Goal: Information Seeking & Learning: Understand process/instructions

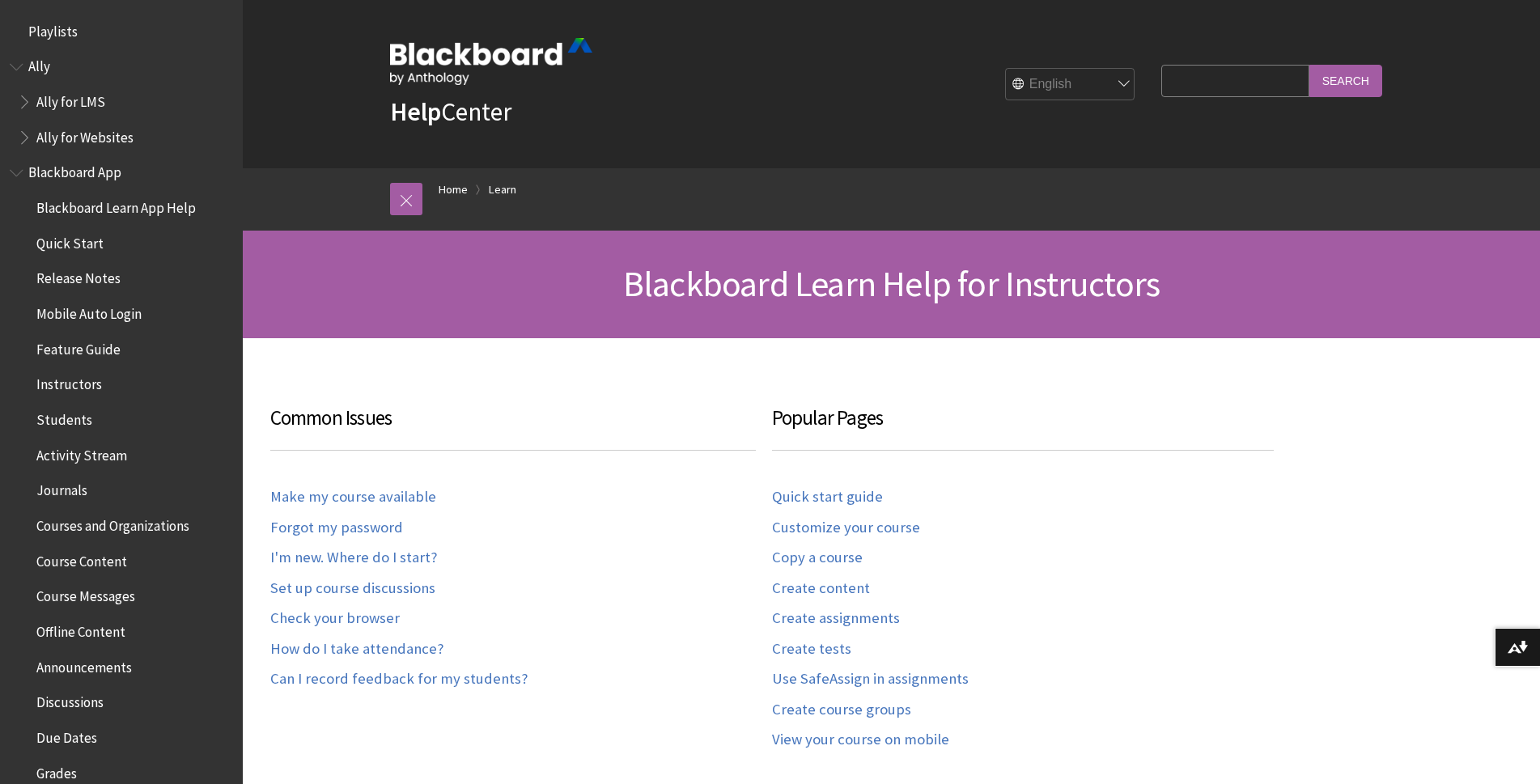
scroll to position [1570, 0]
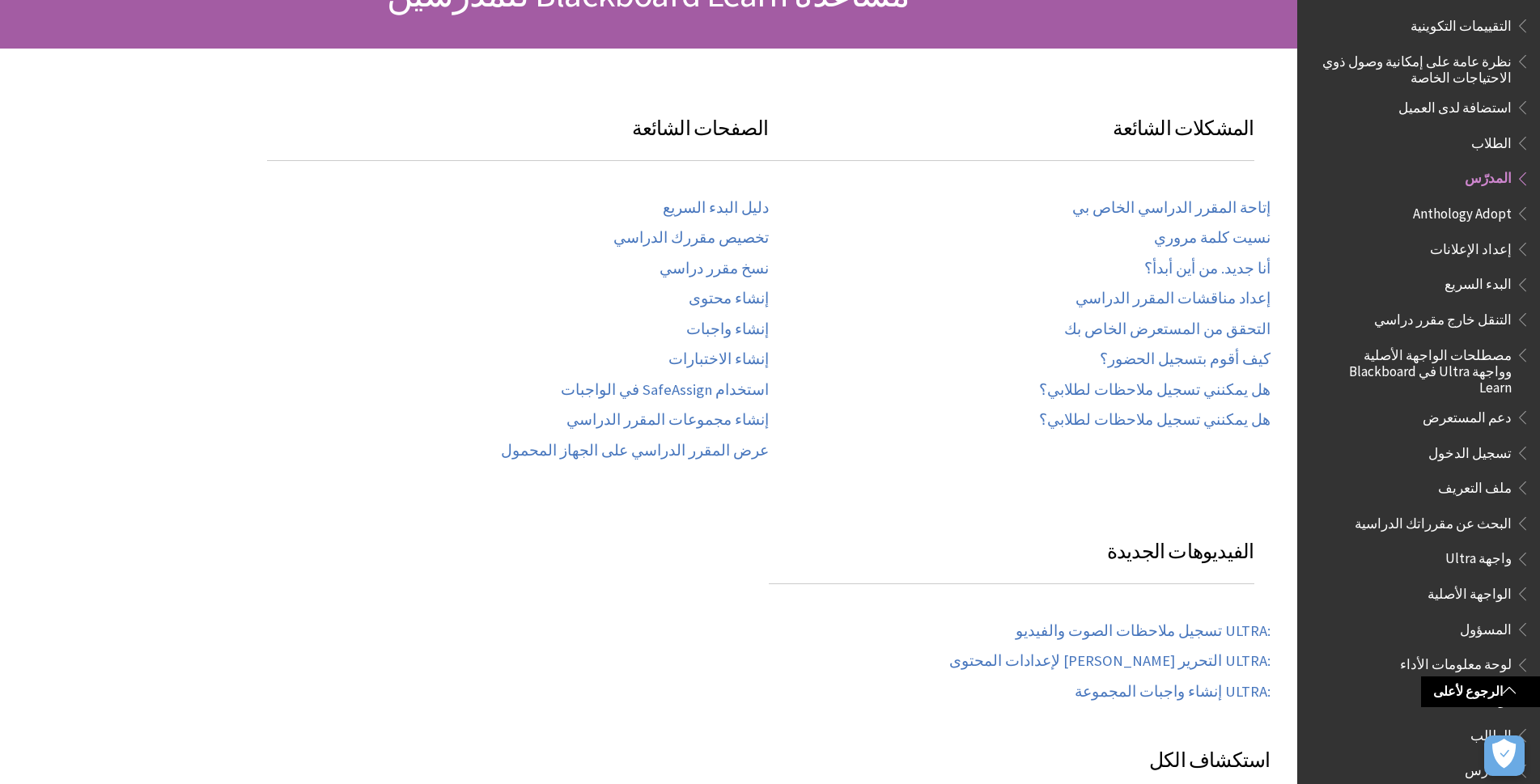
scroll to position [236, 0]
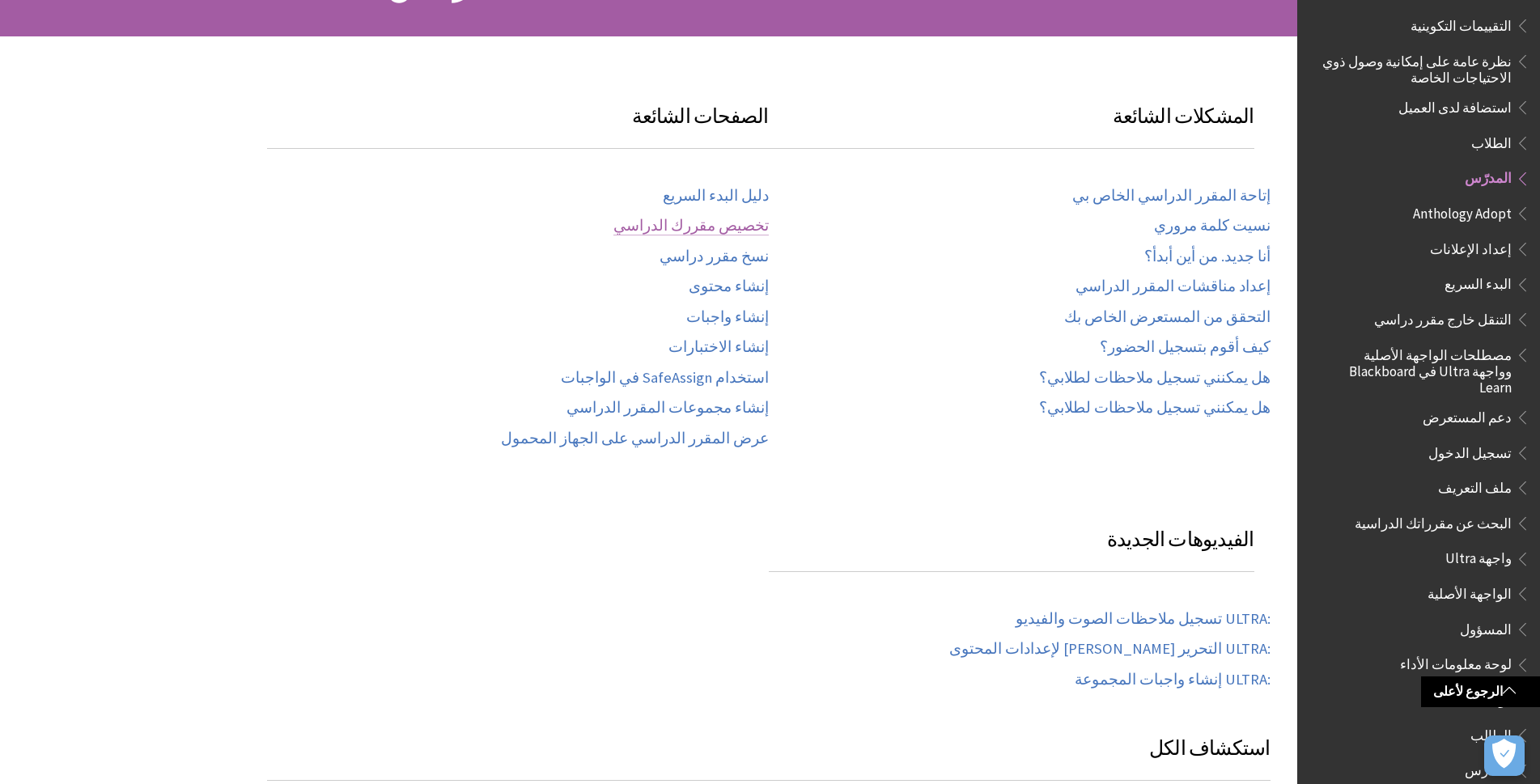
click at [750, 230] on link "تخصيص مقررك الدراسي" at bounding box center [690, 226] width 155 height 18
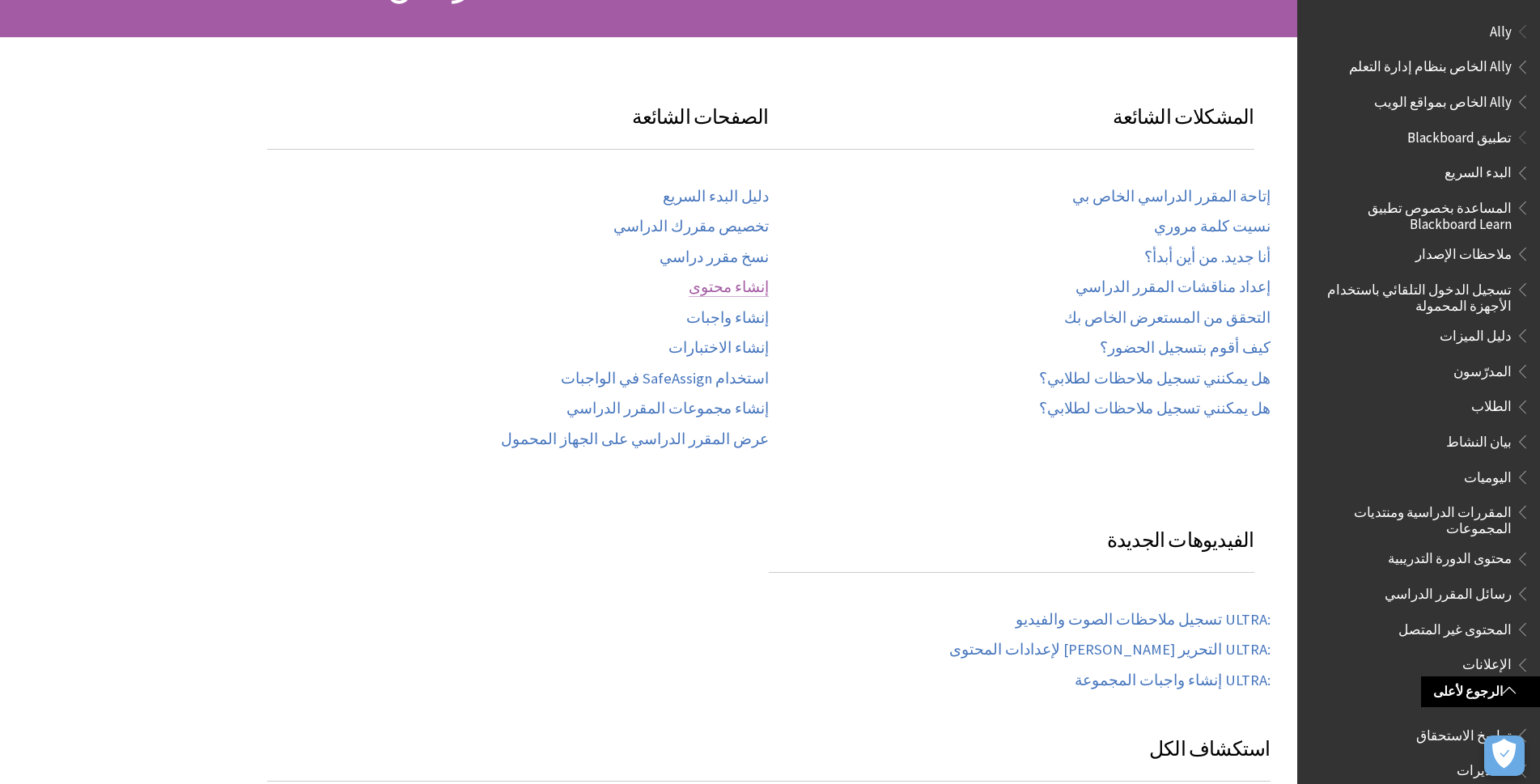
scroll to position [1062, 0]
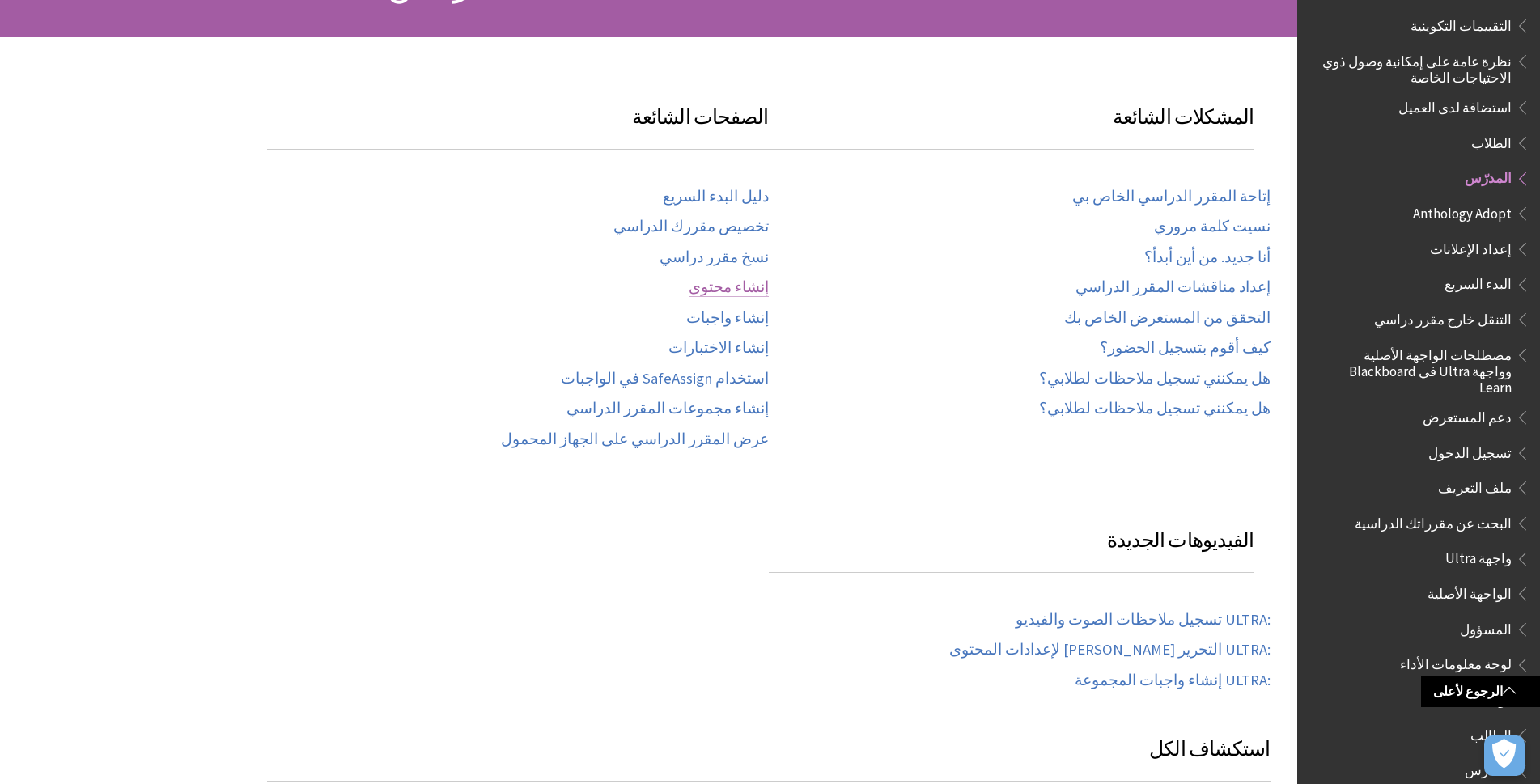
click at [758, 286] on link "إنشاء محتوى" at bounding box center [729, 287] width 80 height 18
